Goal: Obtain resource: Download file/media

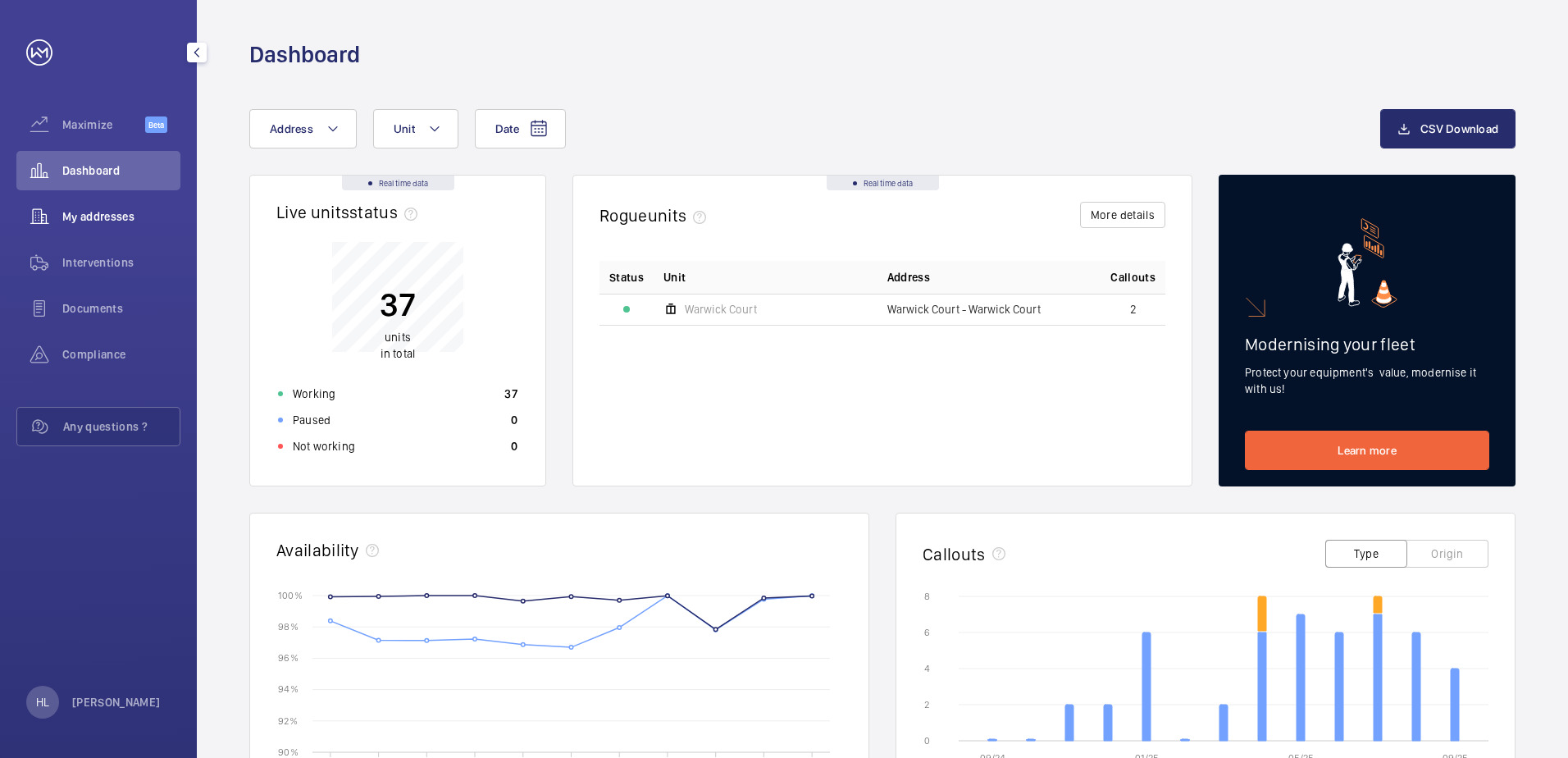
click at [127, 212] on span "My addresses" at bounding box center [121, 216] width 118 height 16
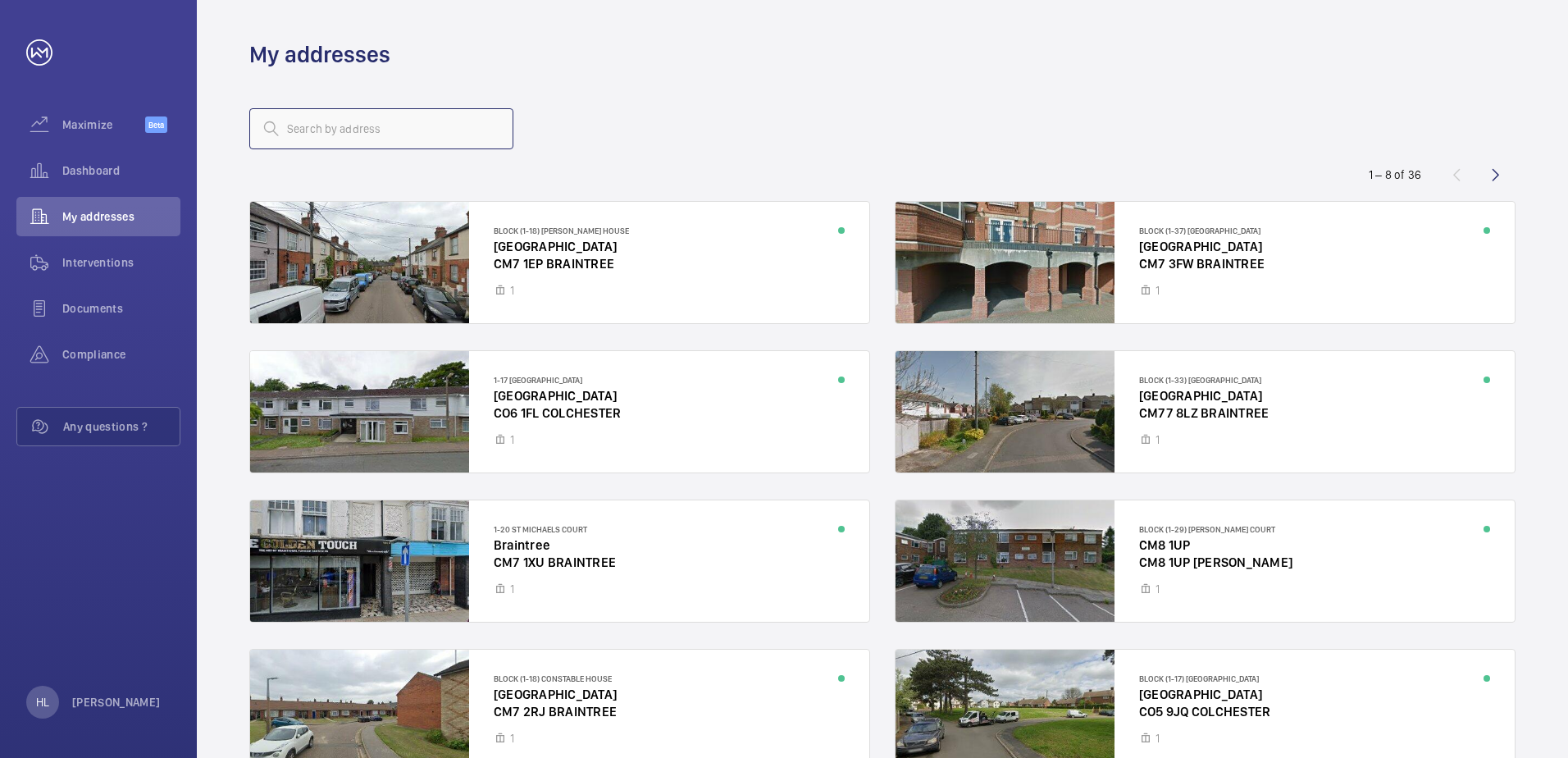
click at [341, 130] on input "text" at bounding box center [381, 129] width 264 height 41
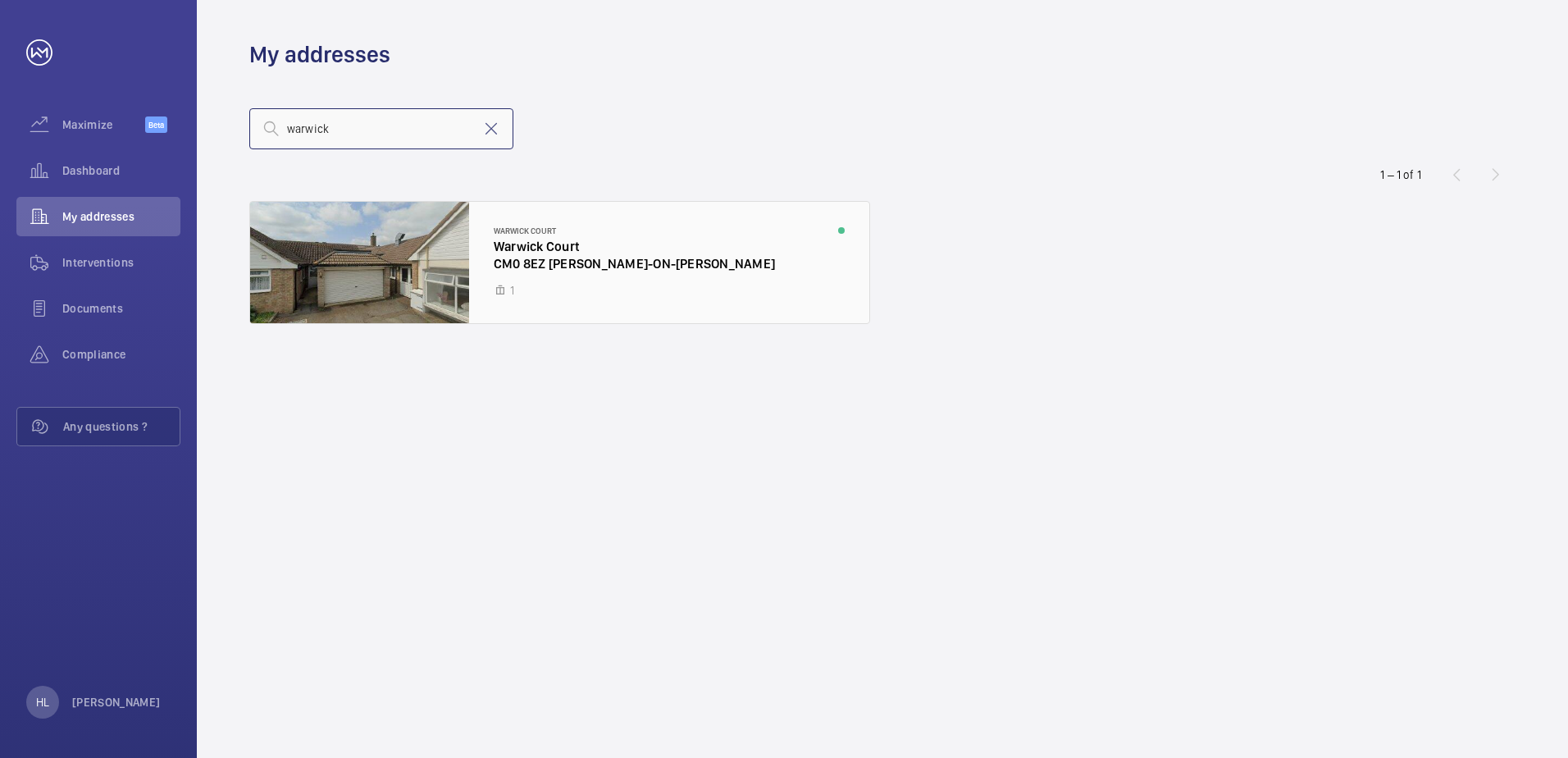
type input "warwick"
click at [386, 276] on div at bounding box center [559, 262] width 619 height 121
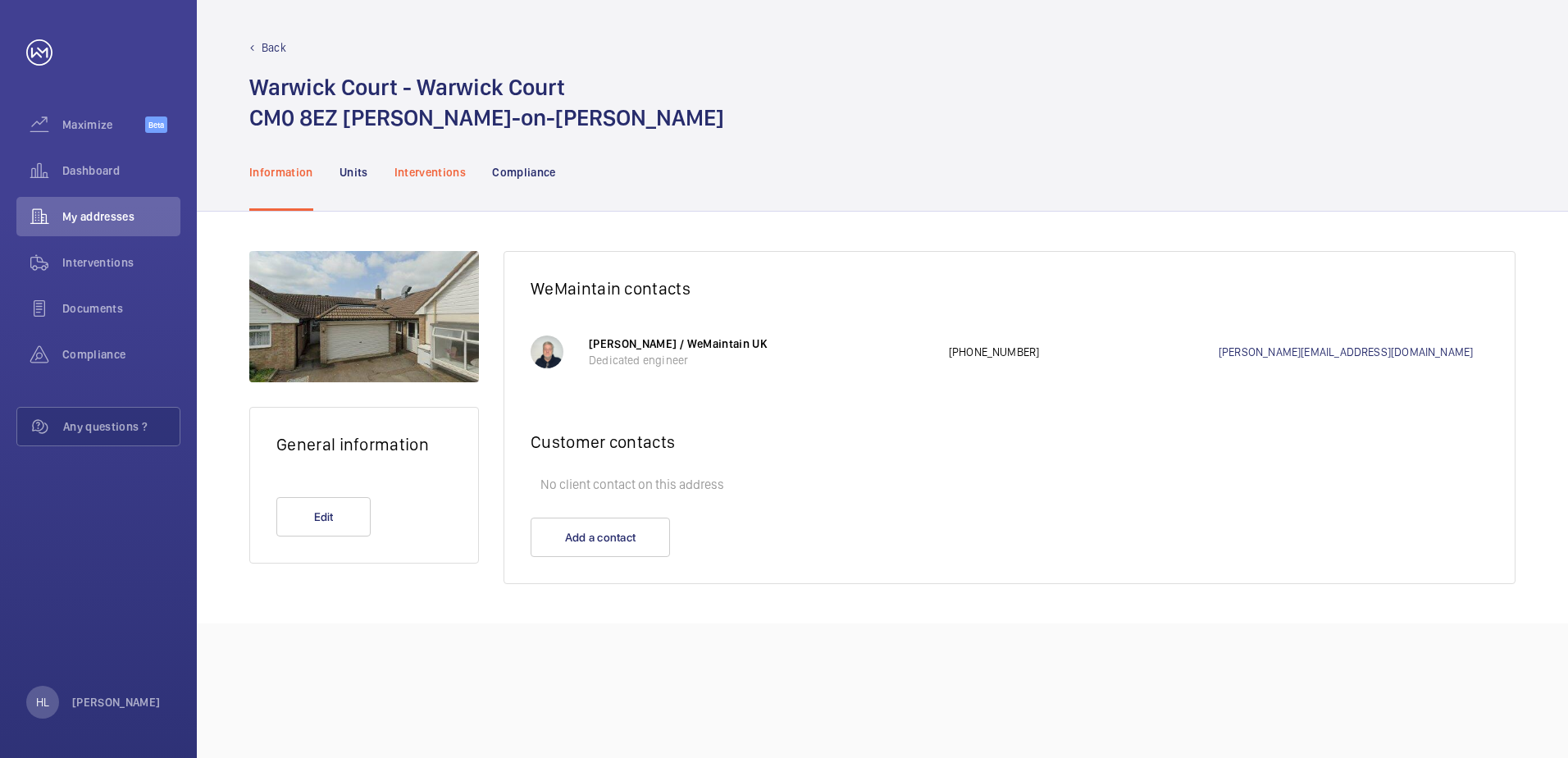
click at [454, 172] on p "Interventions" at bounding box center [430, 172] width 72 height 16
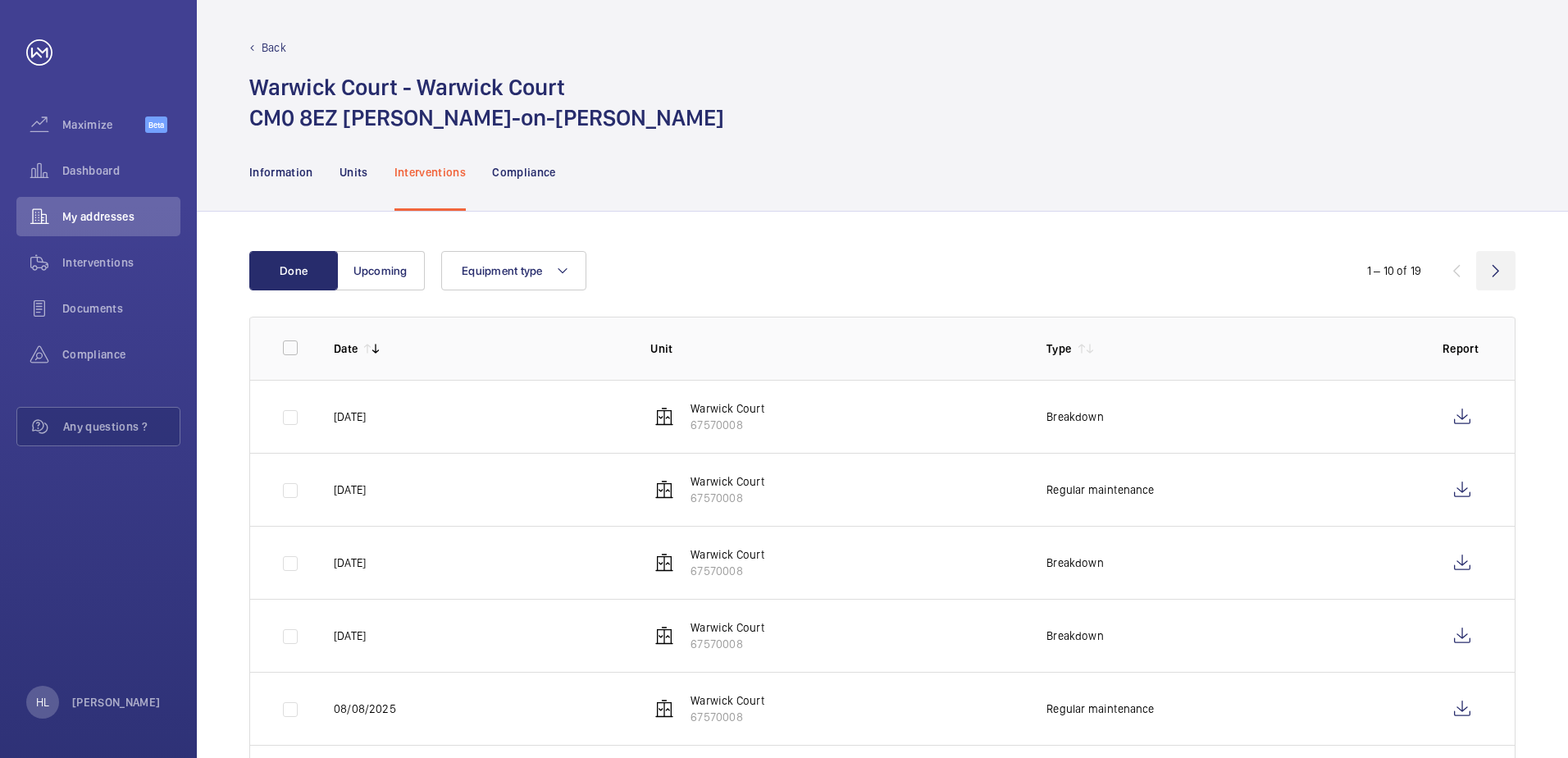
click at [1502, 266] on wm-front-icon-button at bounding box center [1495, 270] width 39 height 39
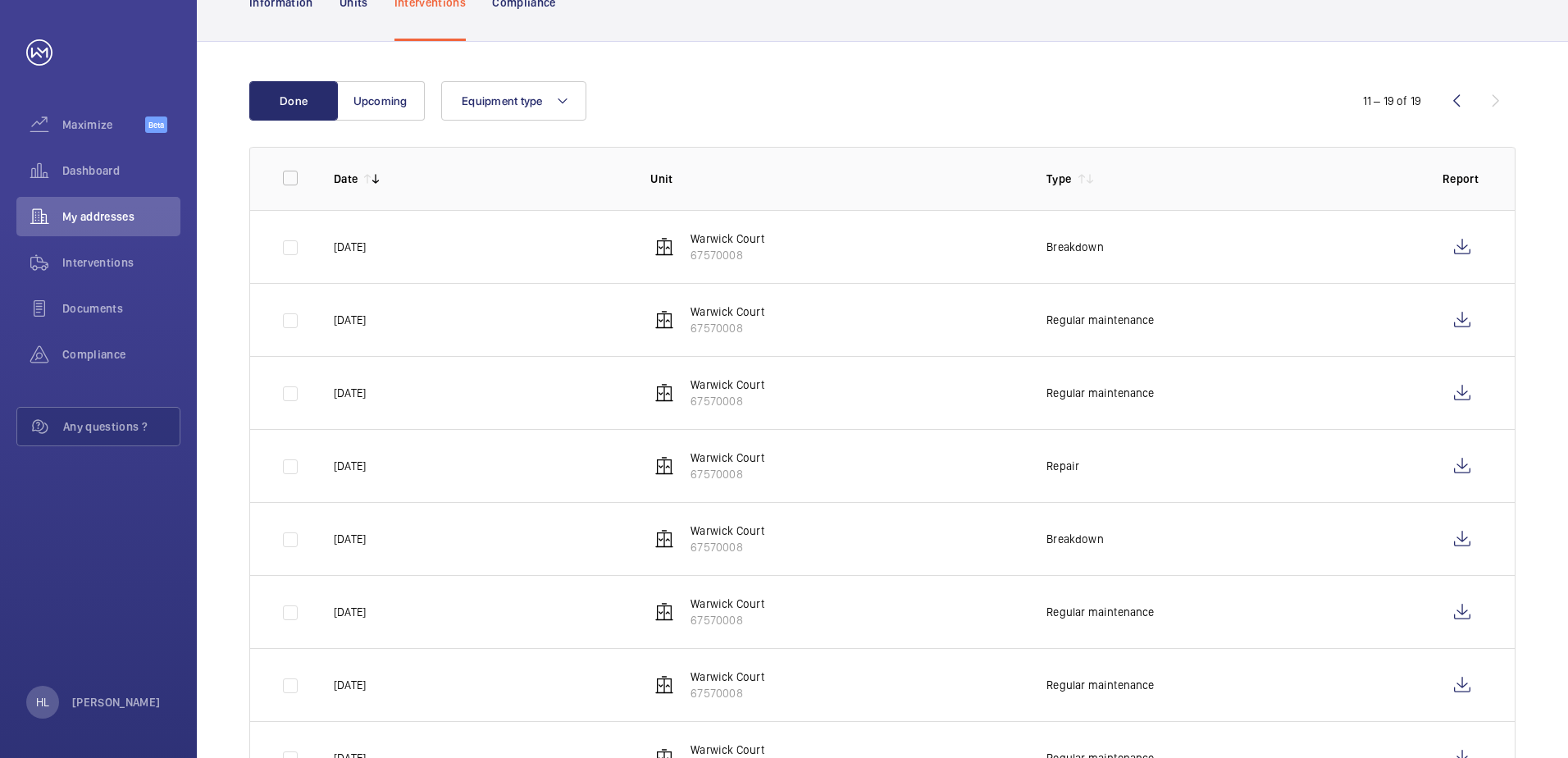
scroll to position [319, 0]
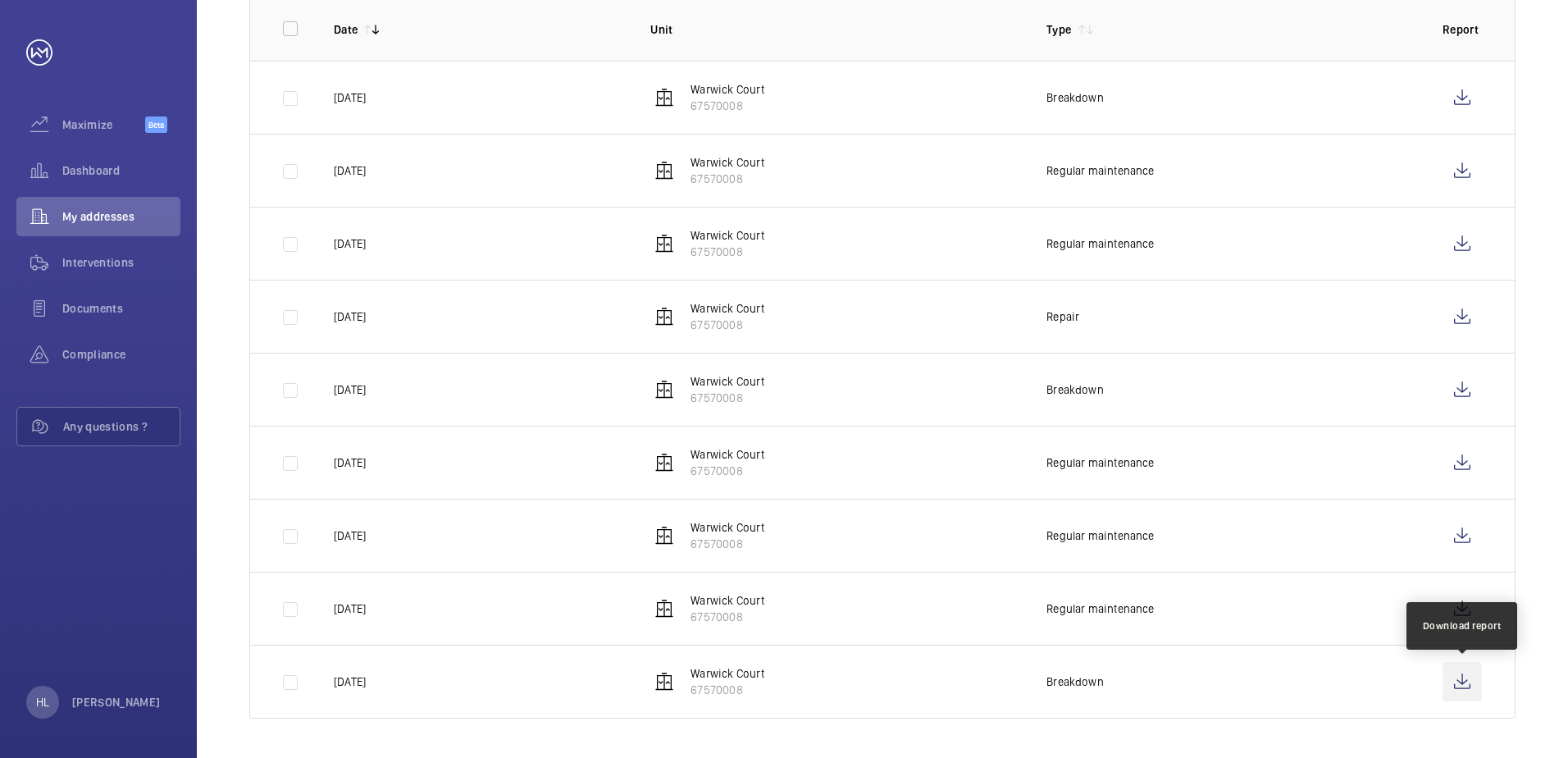
click at [1462, 681] on wm-front-icon-button at bounding box center [1461, 681] width 39 height 39
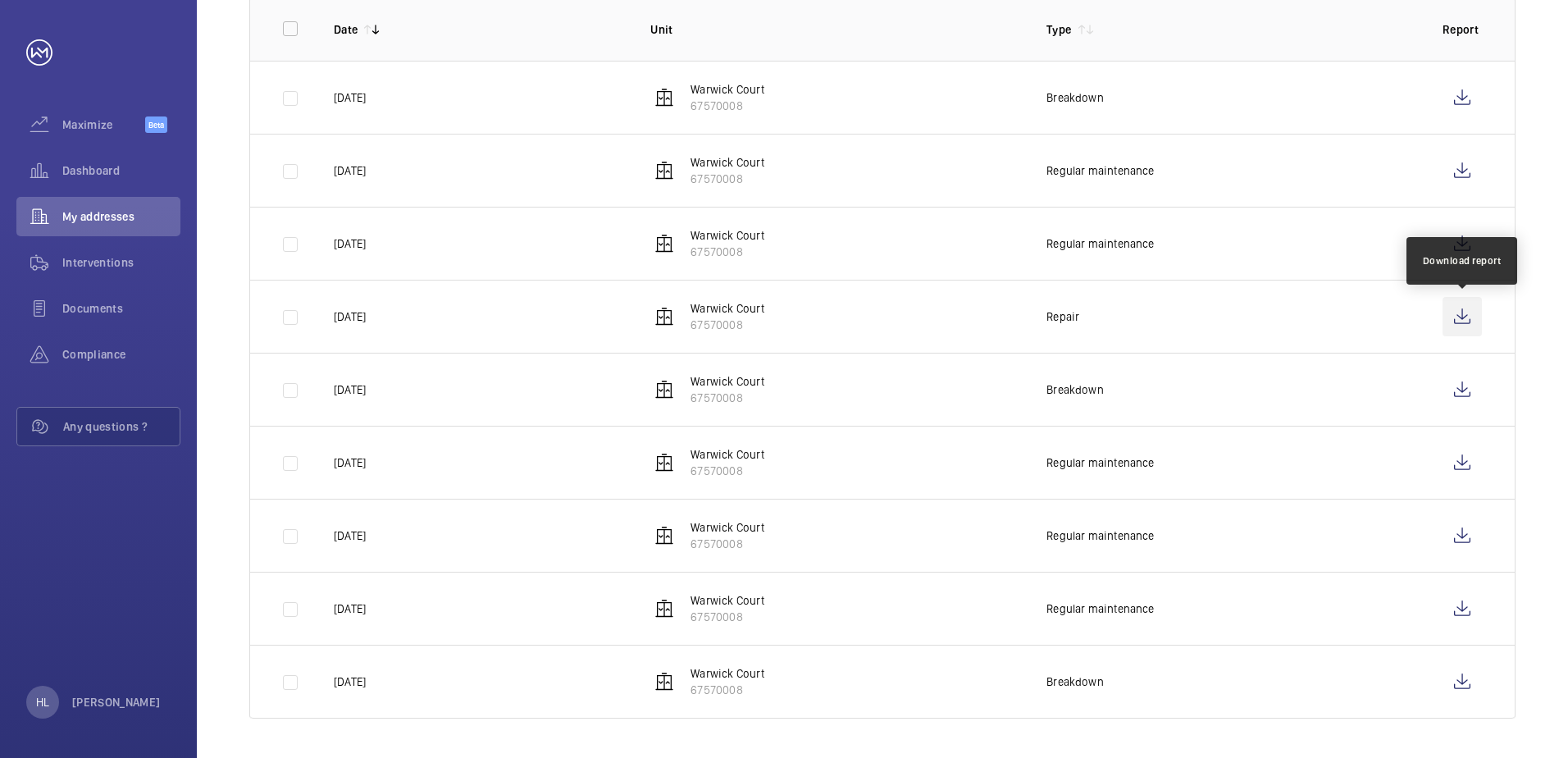
click at [1457, 313] on wm-front-icon-button at bounding box center [1461, 316] width 39 height 39
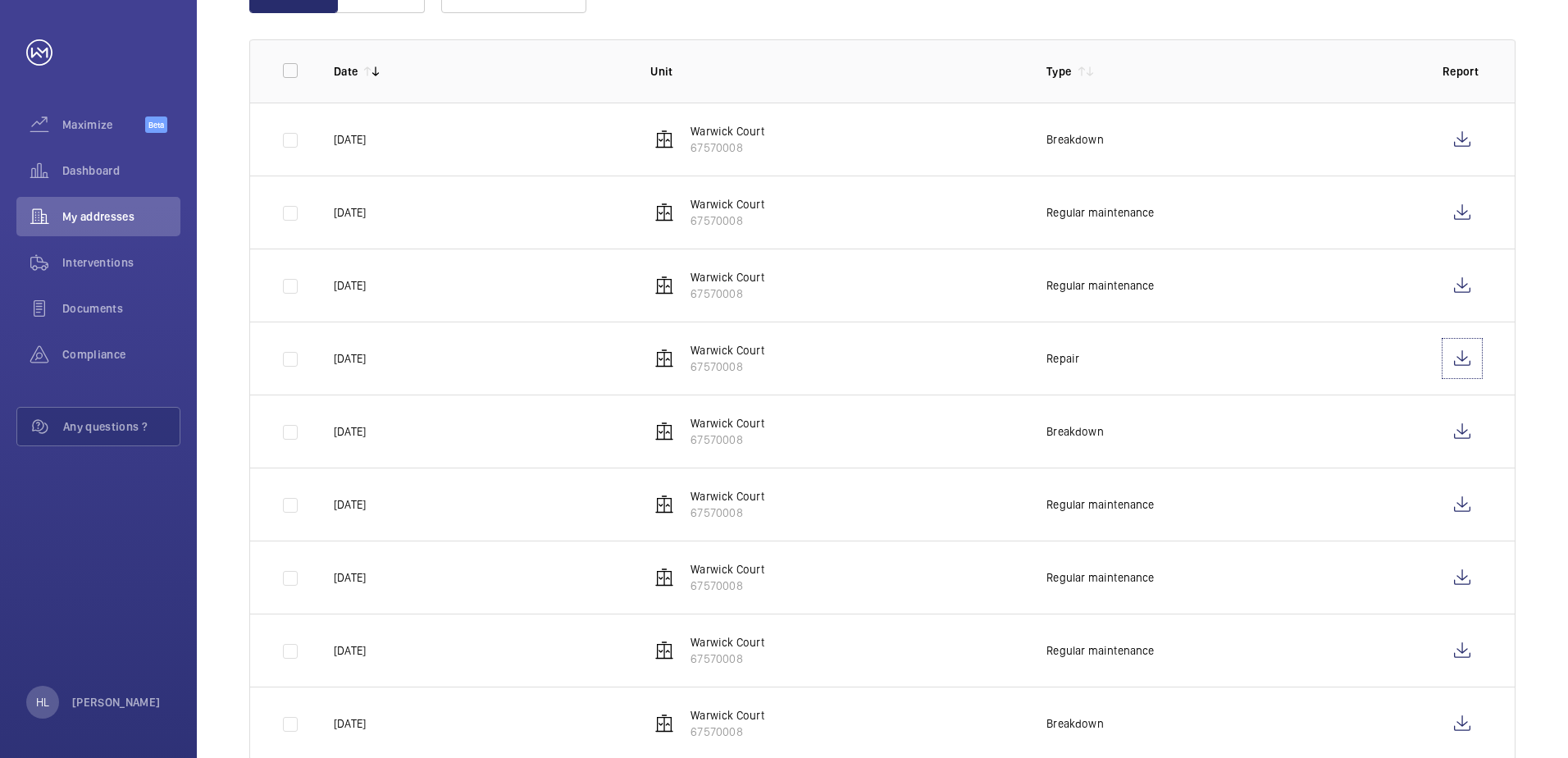
scroll to position [237, 0]
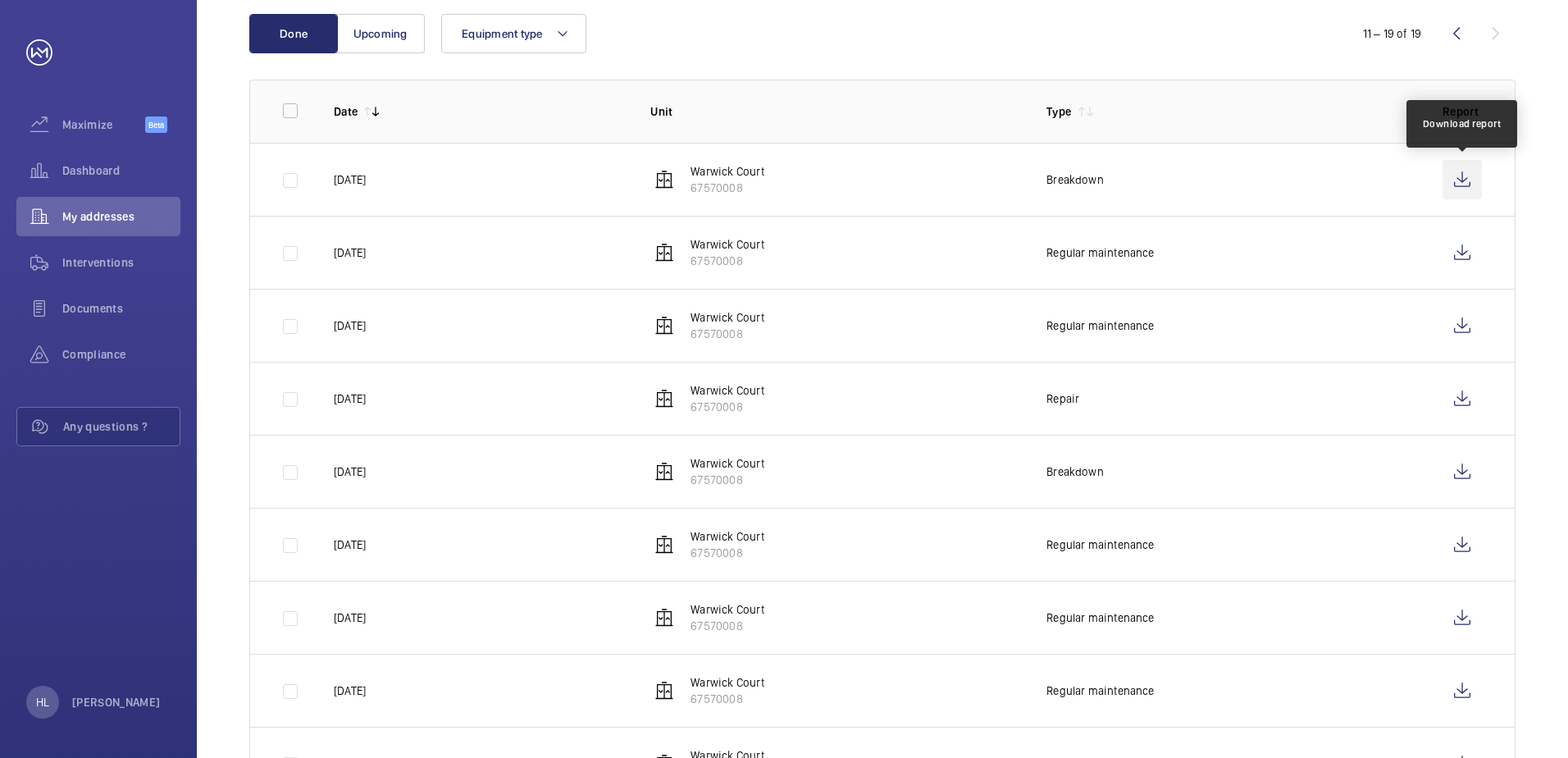
click at [1464, 172] on wm-front-icon-button at bounding box center [1461, 179] width 39 height 39
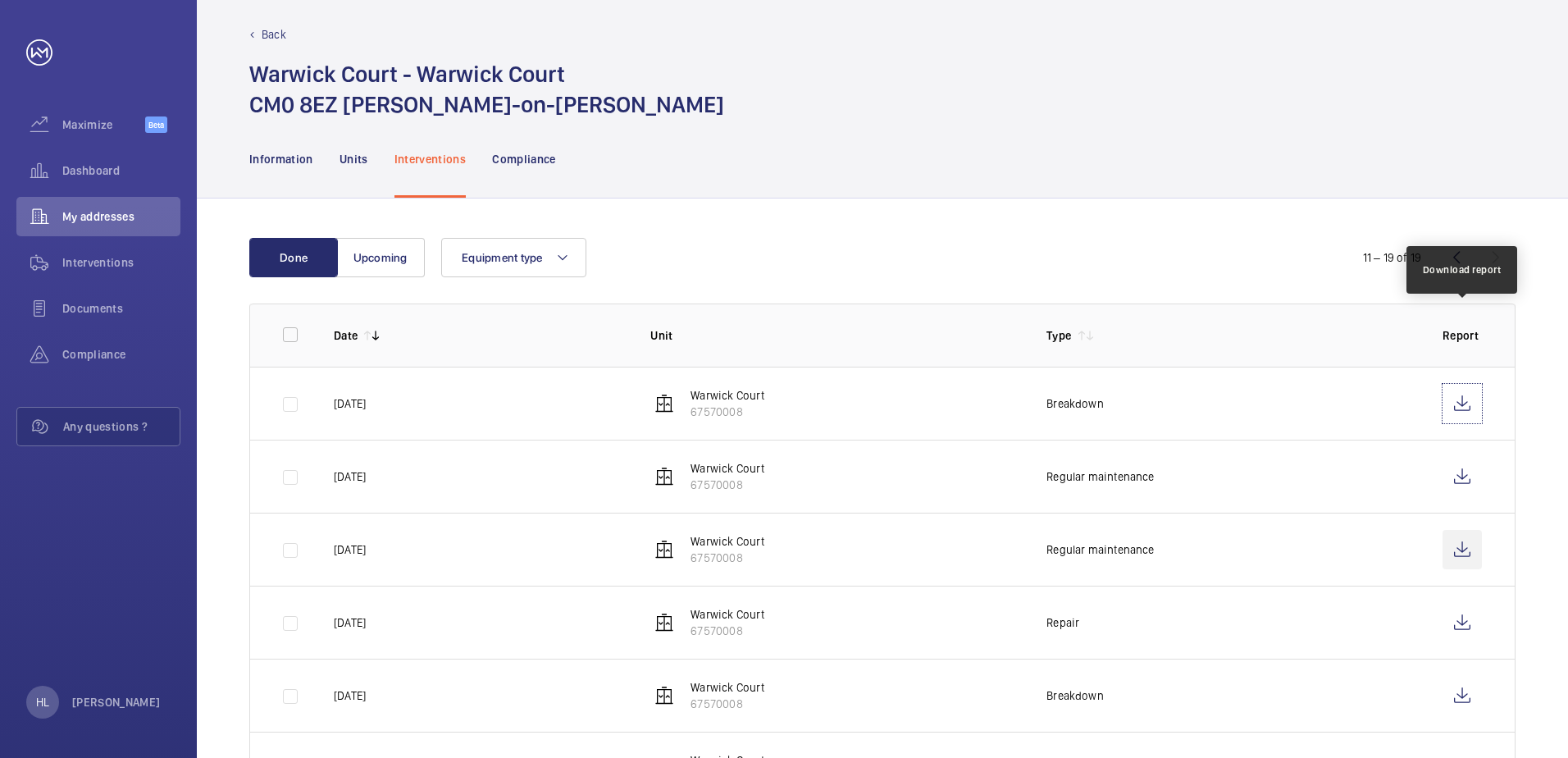
scroll to position [0, 0]
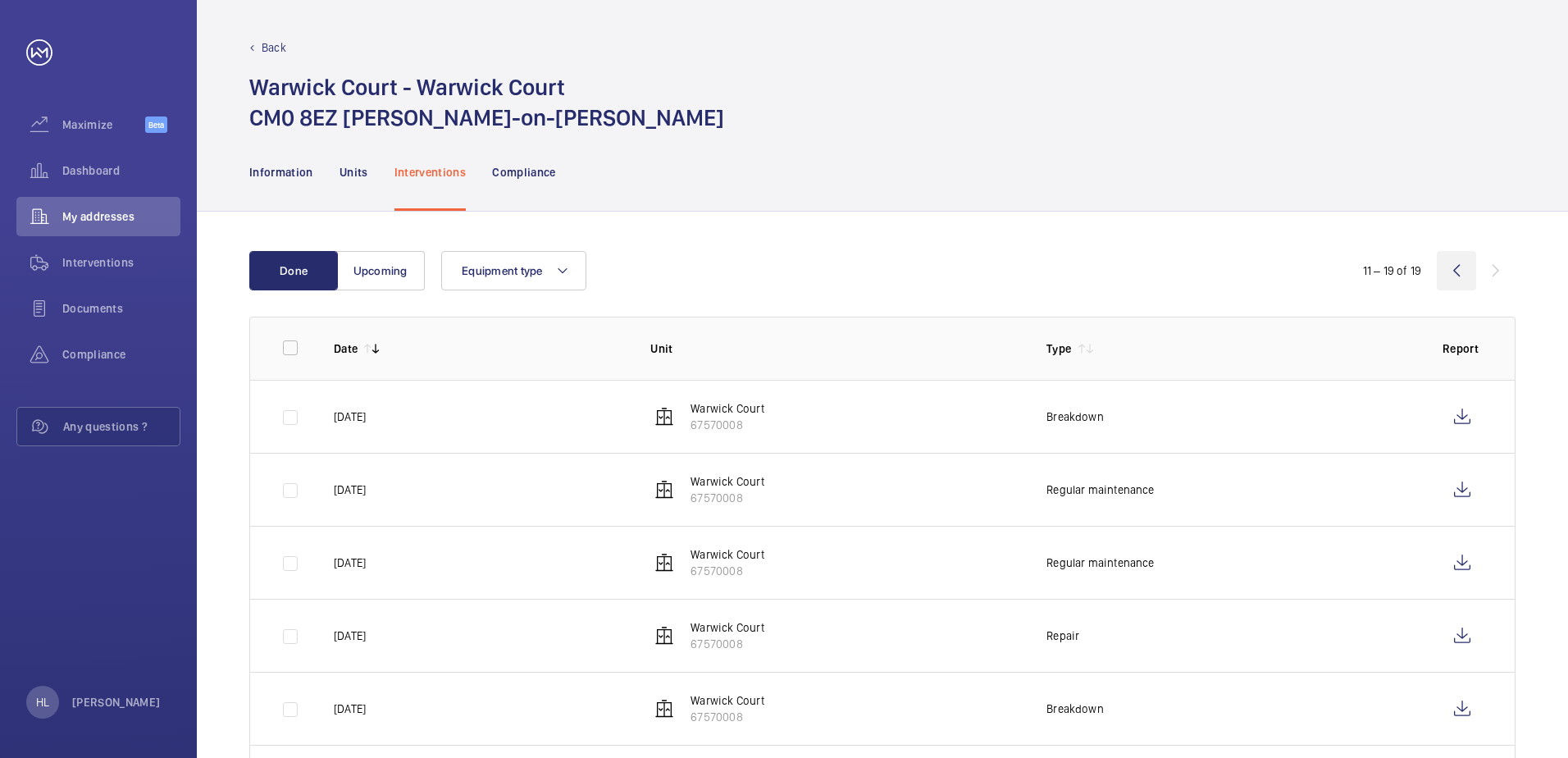
click at [1454, 271] on wm-front-icon-button at bounding box center [1456, 270] width 39 height 39
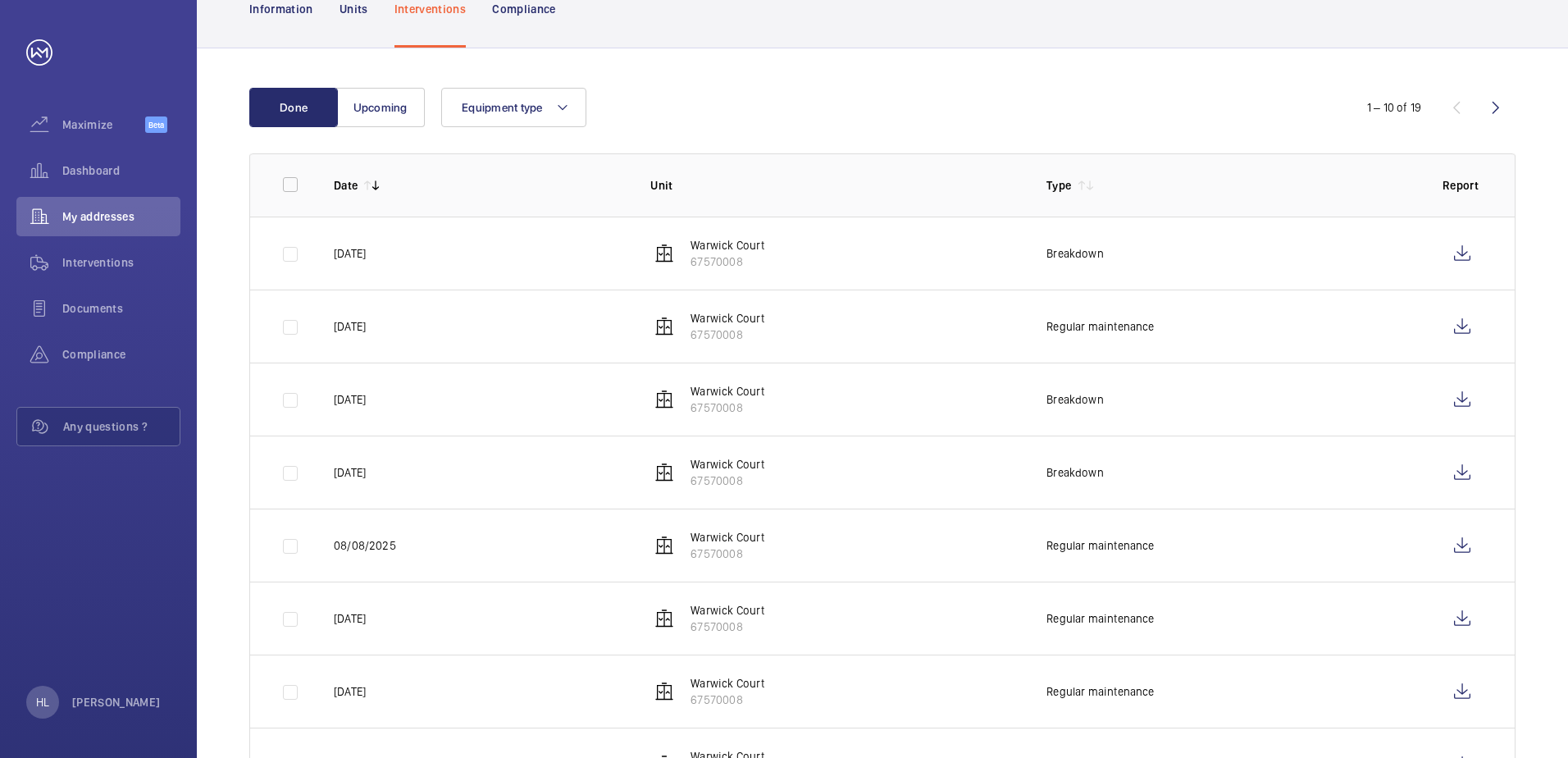
scroll to position [146, 0]
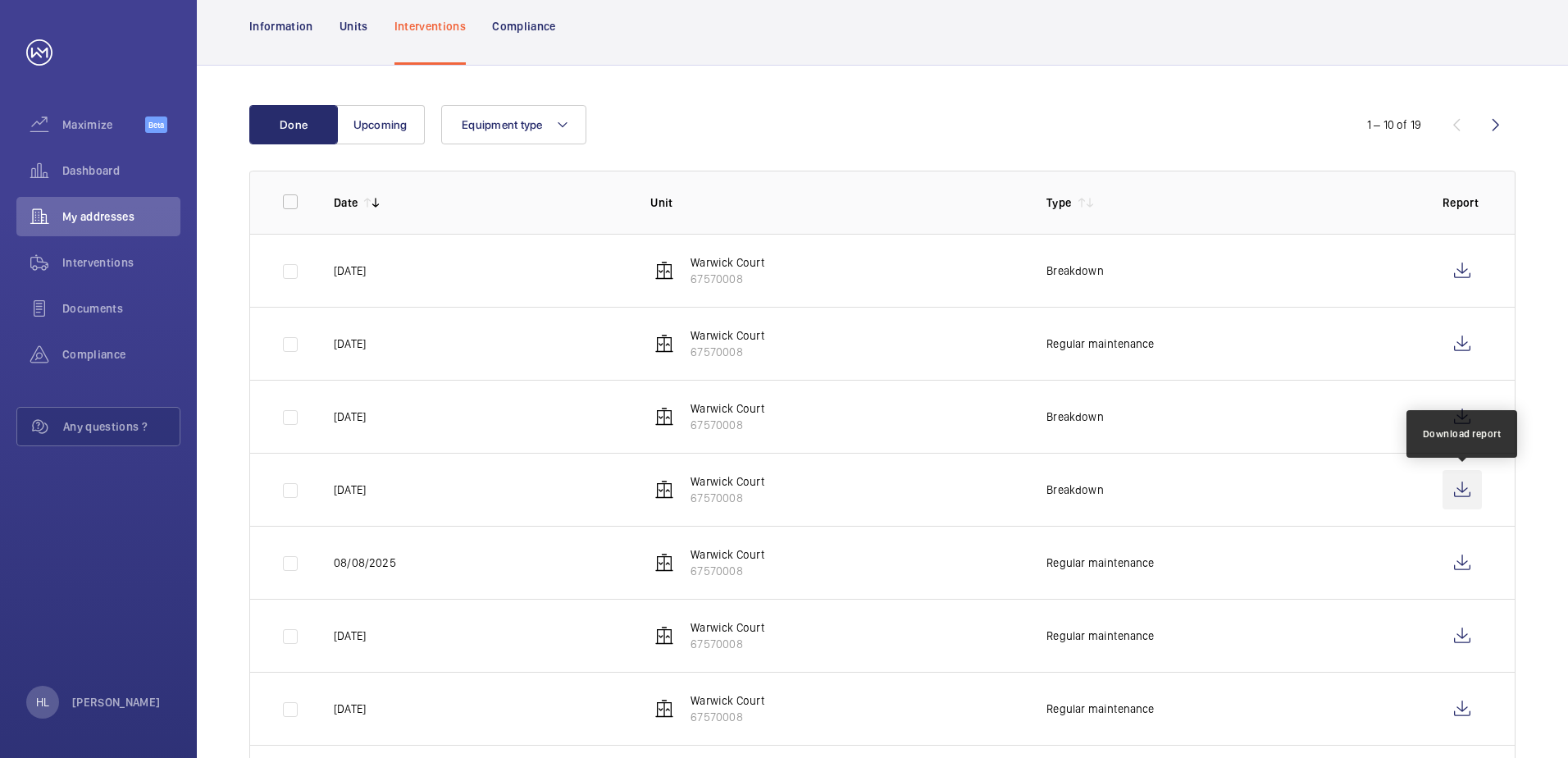
click at [1468, 491] on wm-front-icon-button at bounding box center [1461, 489] width 39 height 39
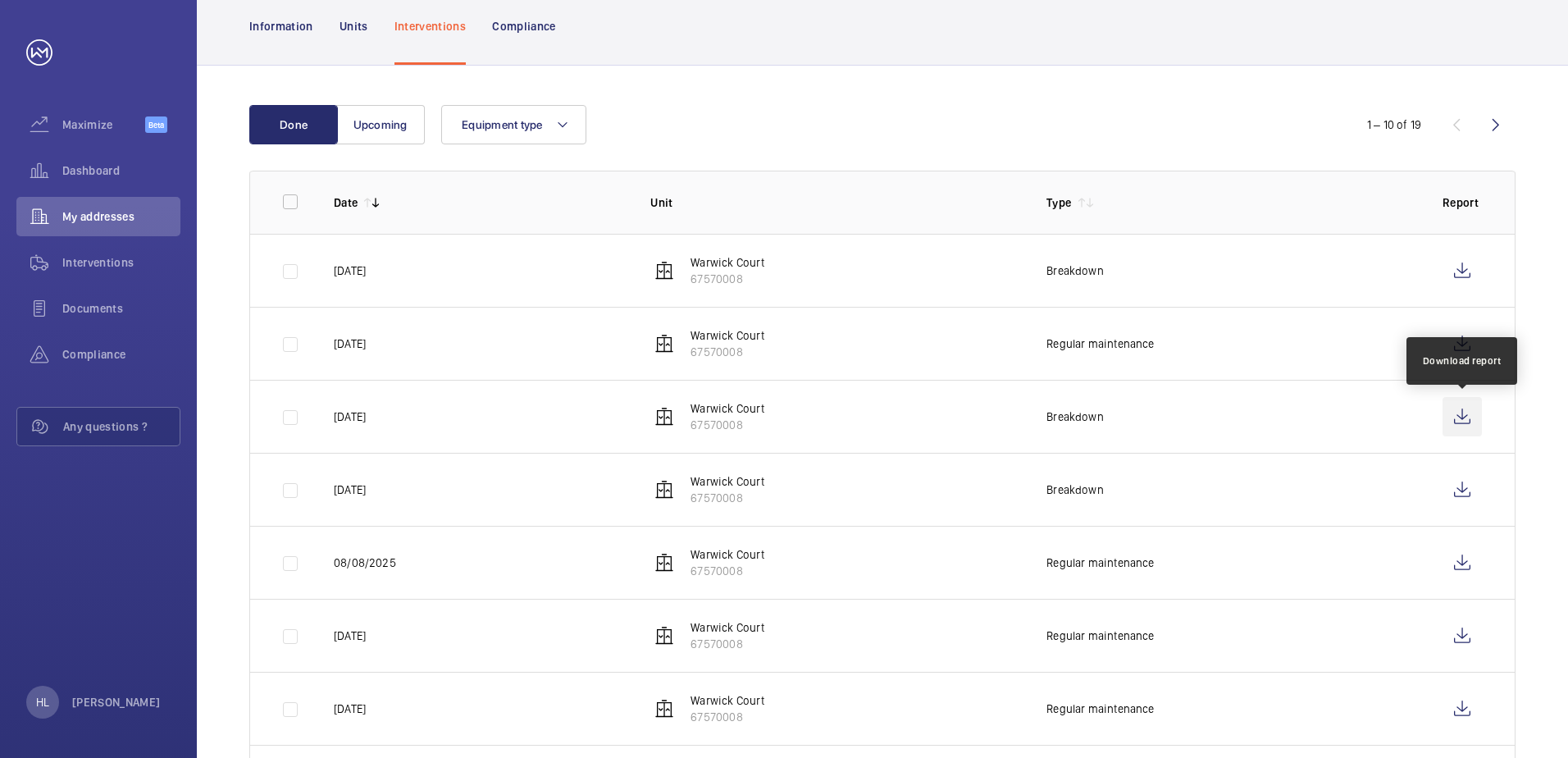
click at [1461, 415] on wm-front-icon-button at bounding box center [1461, 416] width 39 height 39
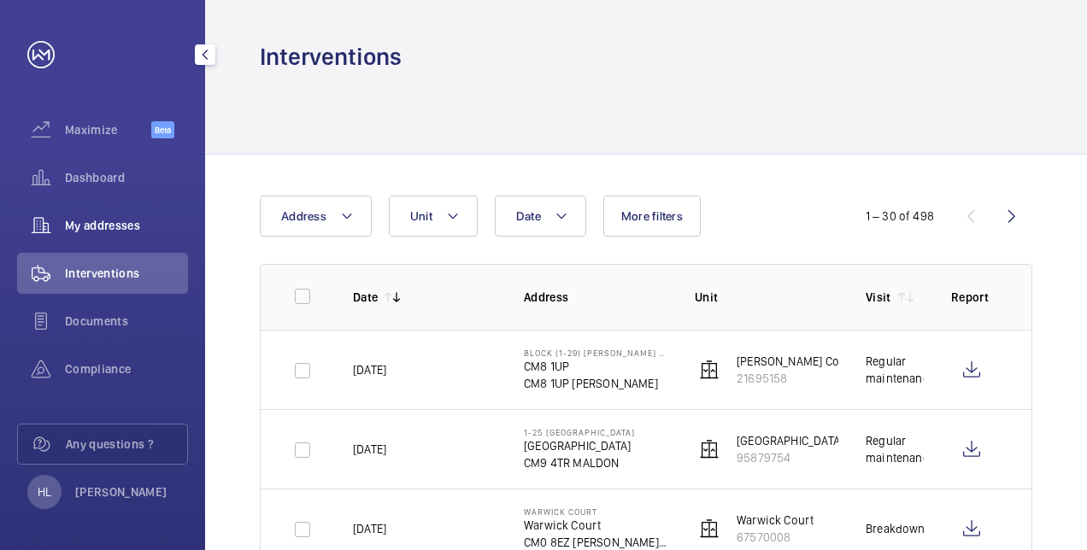
click at [92, 220] on span "My addresses" at bounding box center [126, 225] width 123 height 17
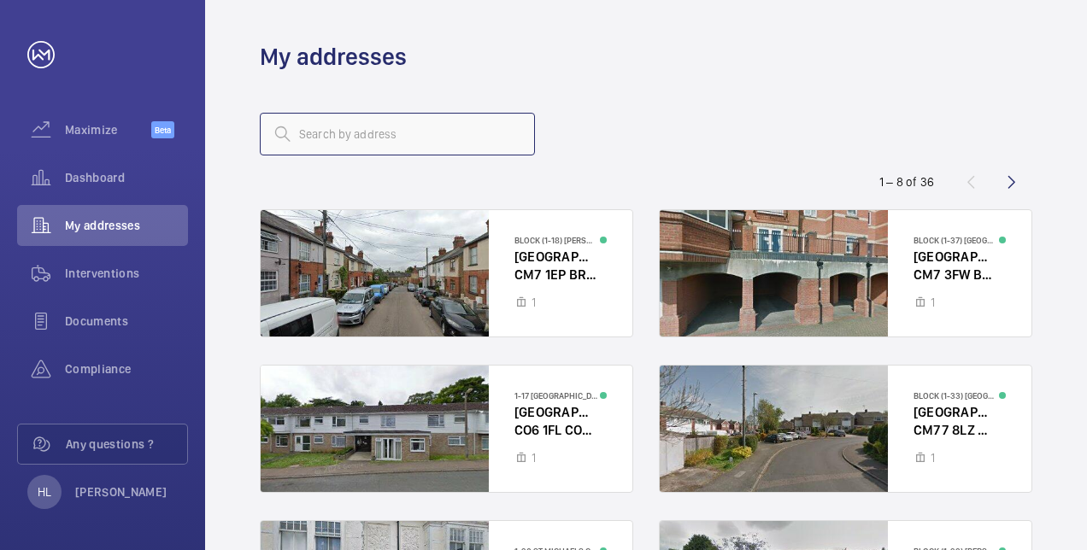
click at [352, 144] on input "text" at bounding box center [397, 134] width 275 height 43
type input "warwick"
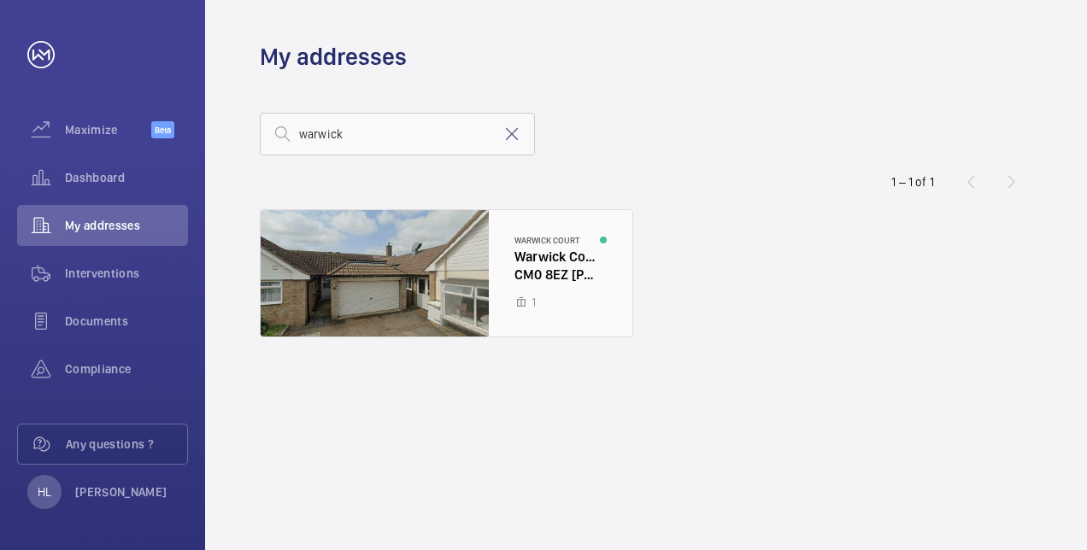
click at [412, 277] on div at bounding box center [447, 273] width 372 height 126
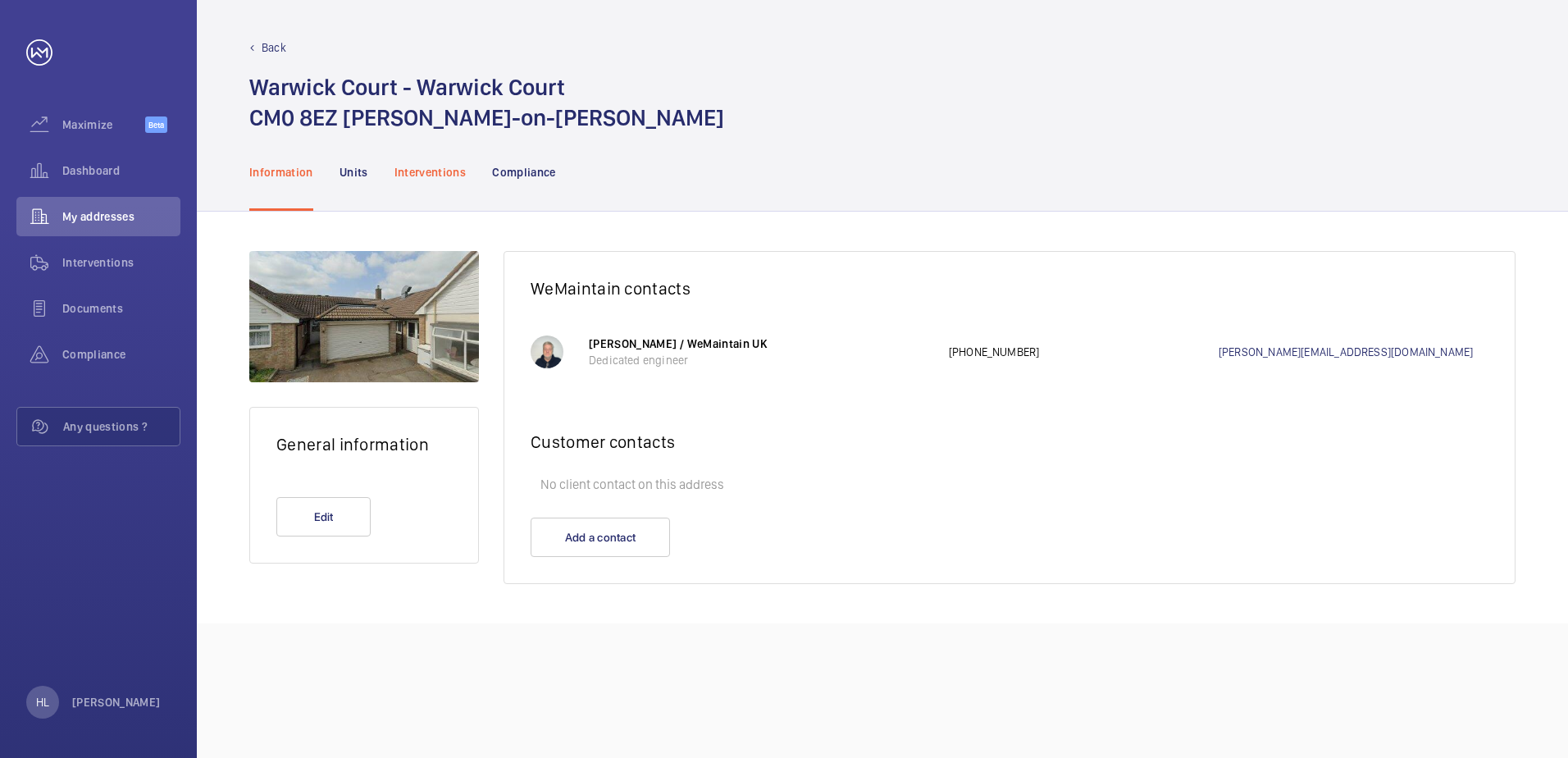
click at [434, 177] on p "Interventions" at bounding box center [430, 172] width 72 height 16
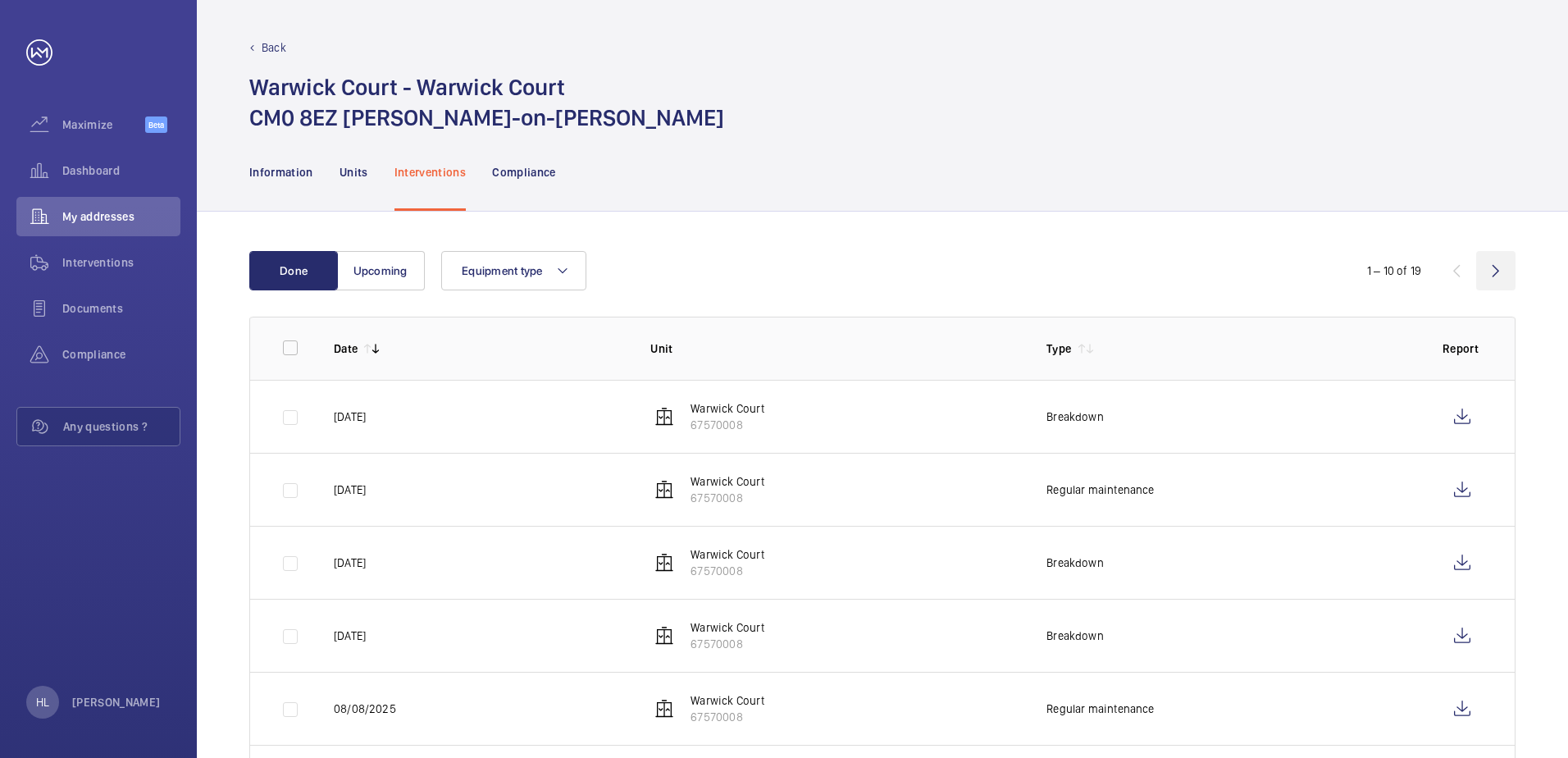
click at [1042, 268] on wm-front-icon-button at bounding box center [1495, 270] width 39 height 39
